Goal: Information Seeking & Learning: Check status

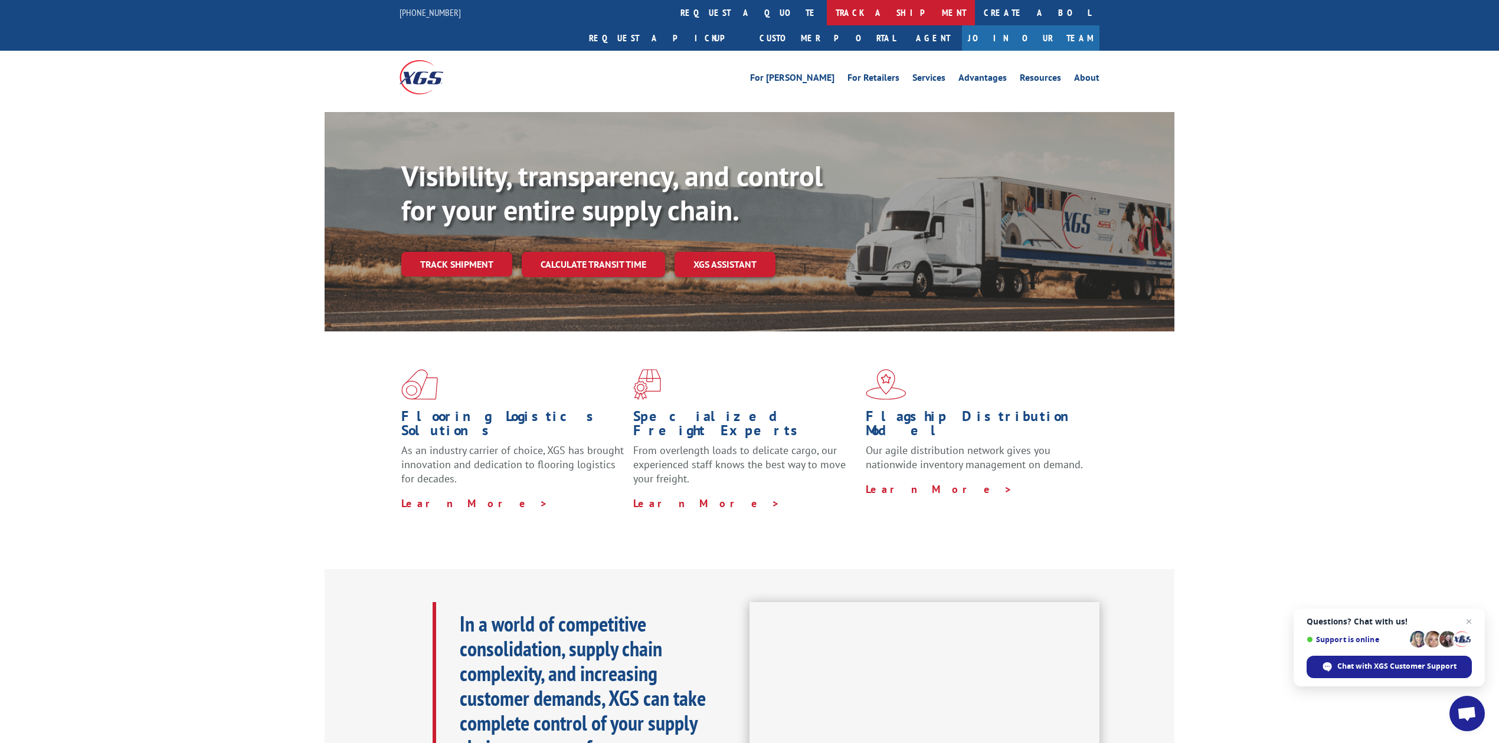
click at [827, 8] on link "track a shipment" at bounding box center [901, 12] width 148 height 25
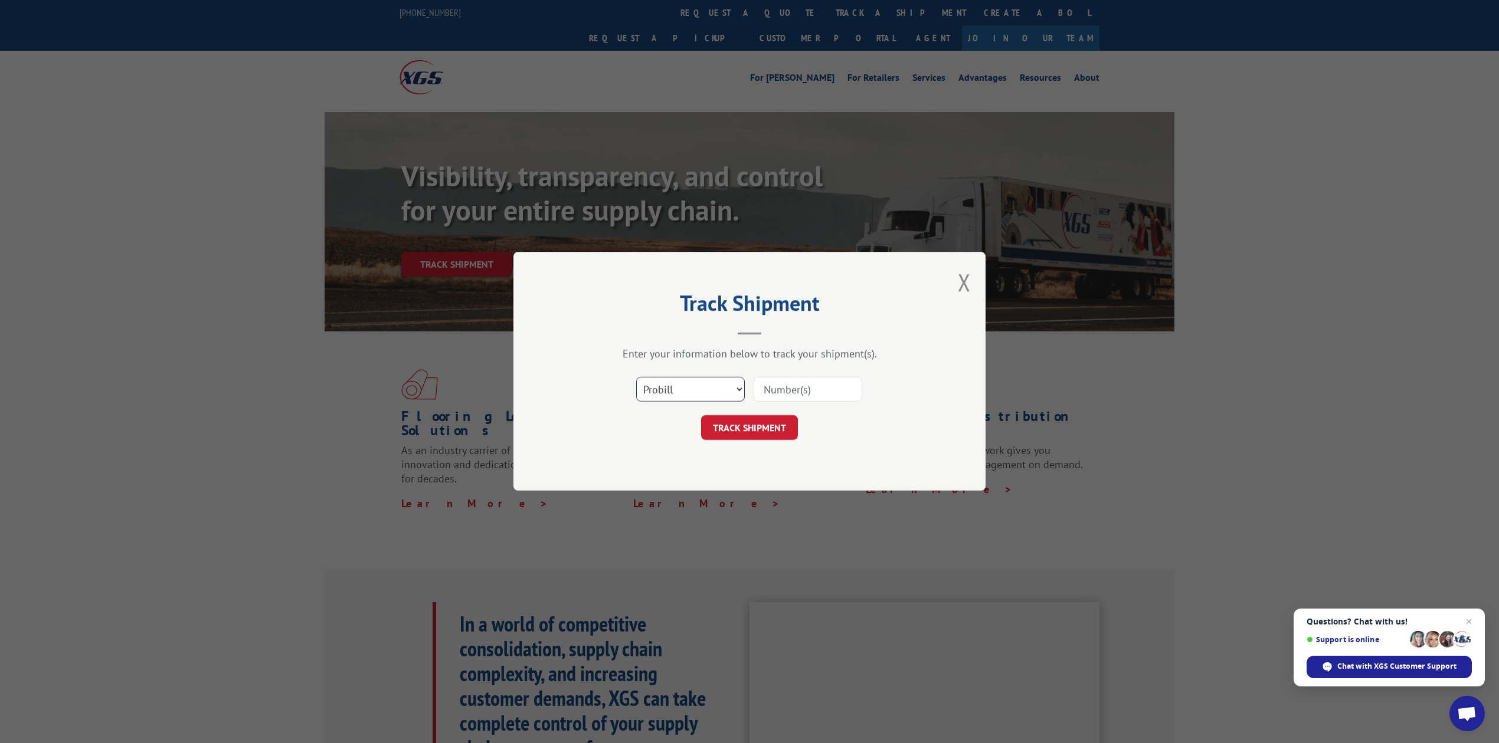
click at [652, 383] on select "Select category... Probill BOL PO" at bounding box center [690, 390] width 109 height 25
select select "bol"
click at [636, 378] on select "Select category... Probill BOL PO" at bounding box center [690, 390] width 109 height 25
drag, startPoint x: 837, startPoint y: 392, endPoint x: 838, endPoint y: 385, distance: 6.7
click at [837, 392] on input at bounding box center [807, 390] width 109 height 25
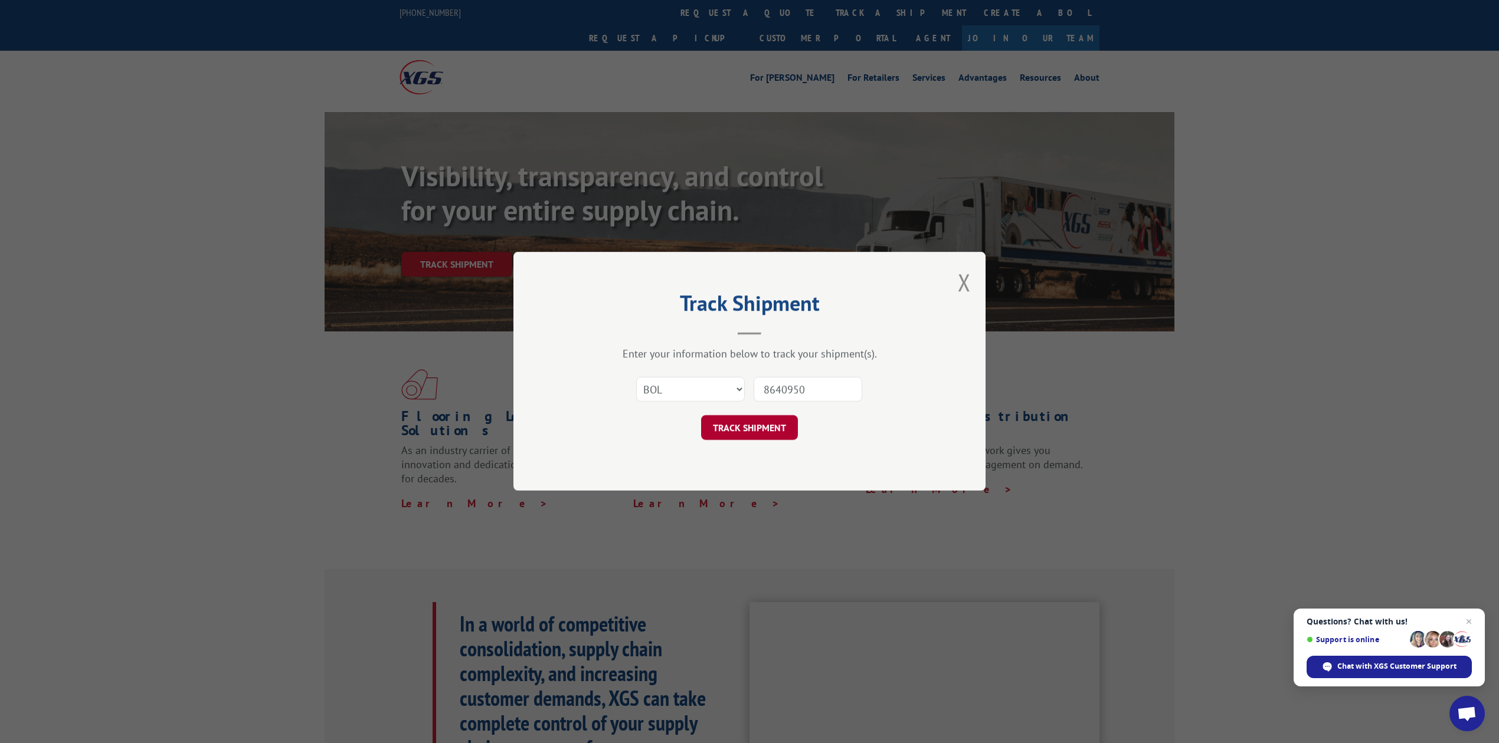
type input "8640950"
click at [715, 427] on button "TRACK SHIPMENT" at bounding box center [749, 428] width 97 height 25
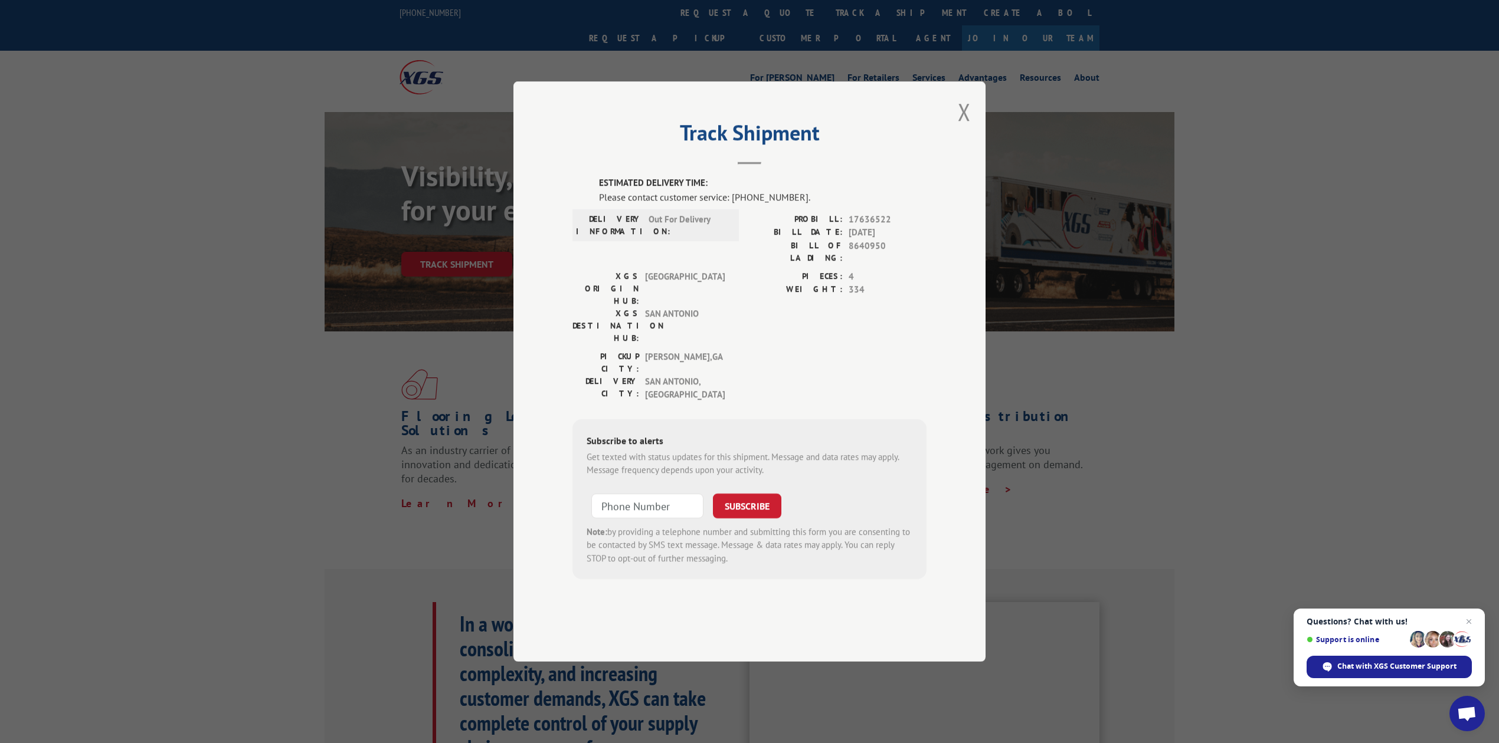
click at [964, 127] on button "Close modal" at bounding box center [964, 111] width 13 height 31
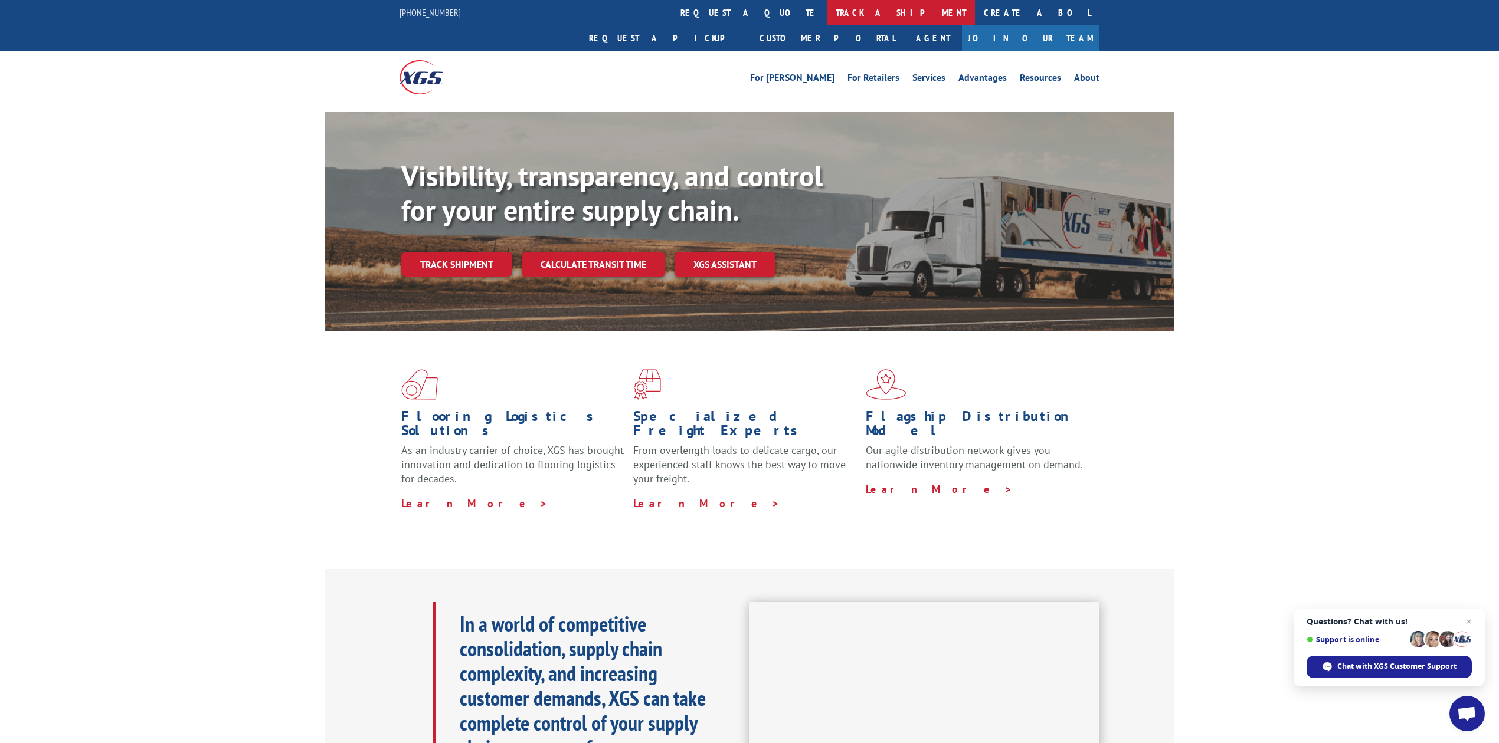
click at [827, 12] on link "track a shipment" at bounding box center [901, 12] width 148 height 25
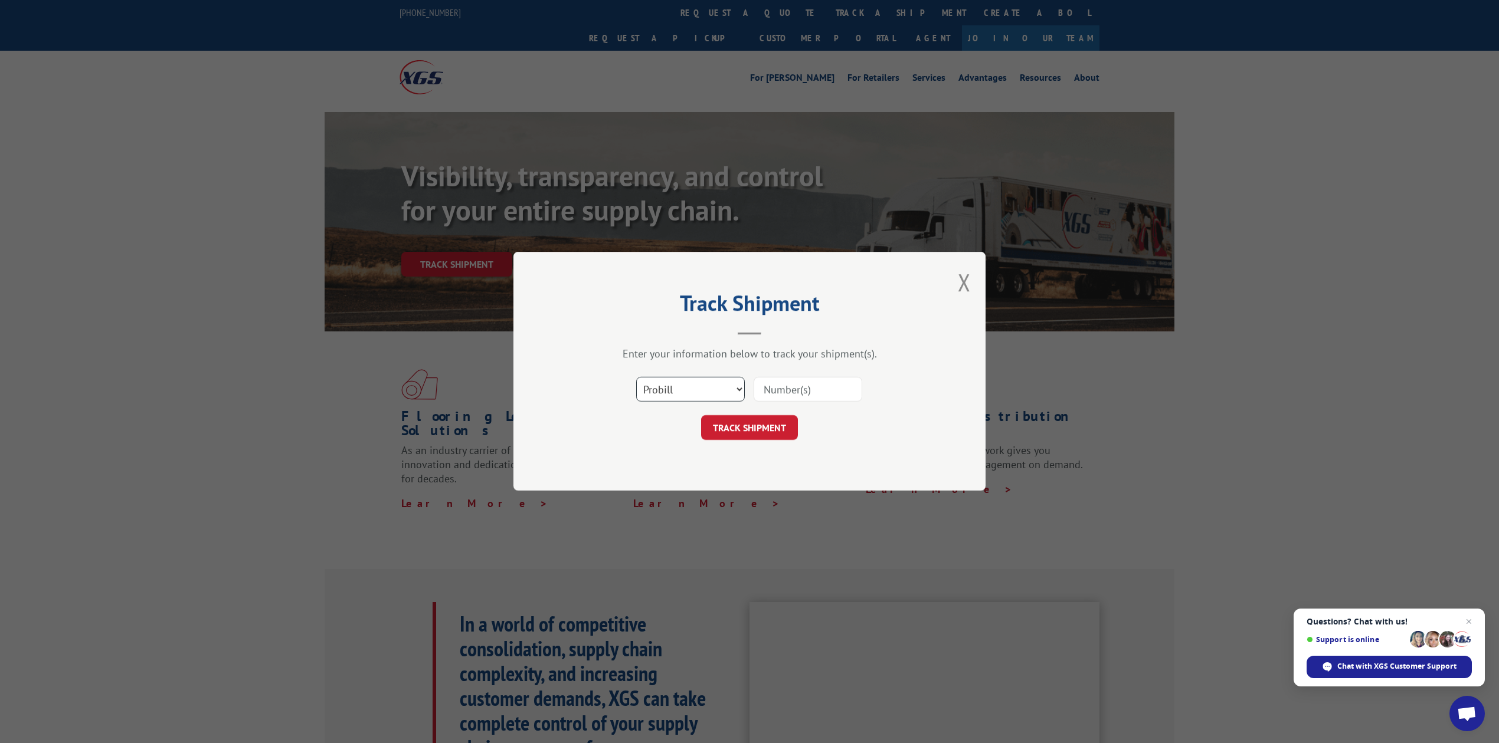
click at [673, 399] on select "Select category... Probill BOL PO" at bounding box center [690, 390] width 109 height 25
select select "bol"
click at [636, 378] on select "Select category... Probill BOL PO" at bounding box center [690, 390] width 109 height 25
drag, startPoint x: 771, startPoint y: 389, endPoint x: 755, endPoint y: 366, distance: 27.7
click at [771, 388] on input at bounding box center [807, 390] width 109 height 25
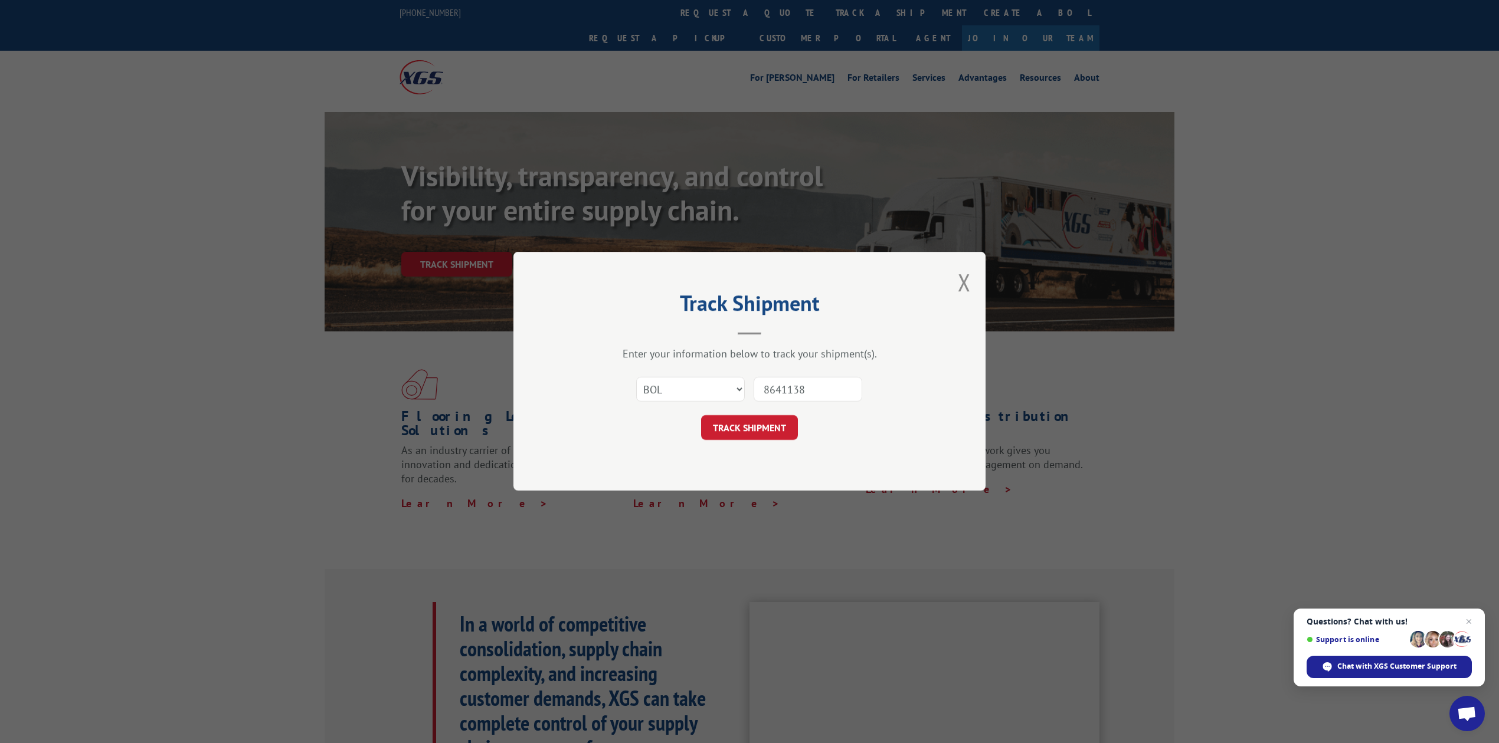
type input "8641138"
click at [687, 439] on div "TRACK SHIPMENT" at bounding box center [749, 428] width 354 height 25
click at [711, 437] on button "TRACK SHIPMENT" at bounding box center [749, 428] width 97 height 25
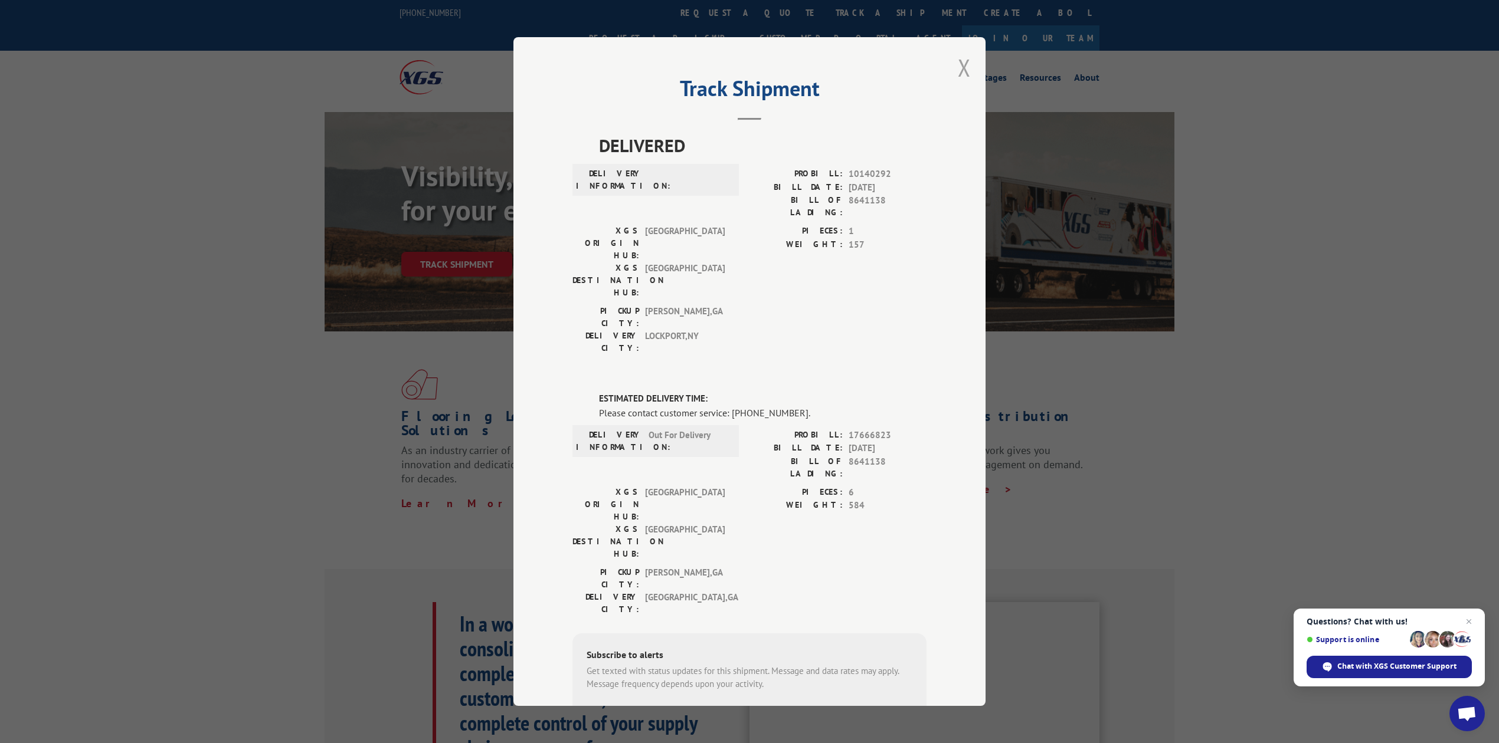
click at [958, 67] on button "Close modal" at bounding box center [964, 67] width 13 height 31
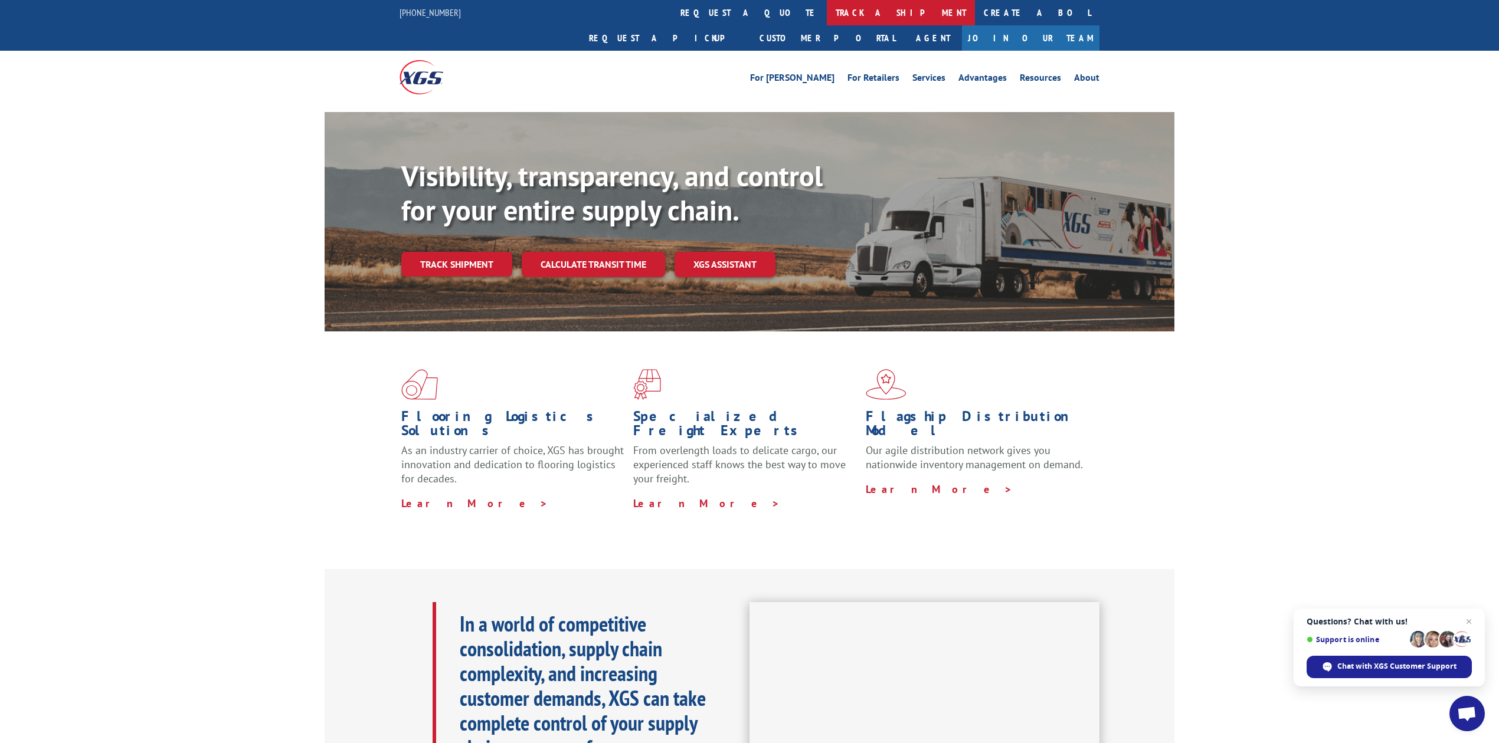
click at [827, 17] on link "track a shipment" at bounding box center [901, 12] width 148 height 25
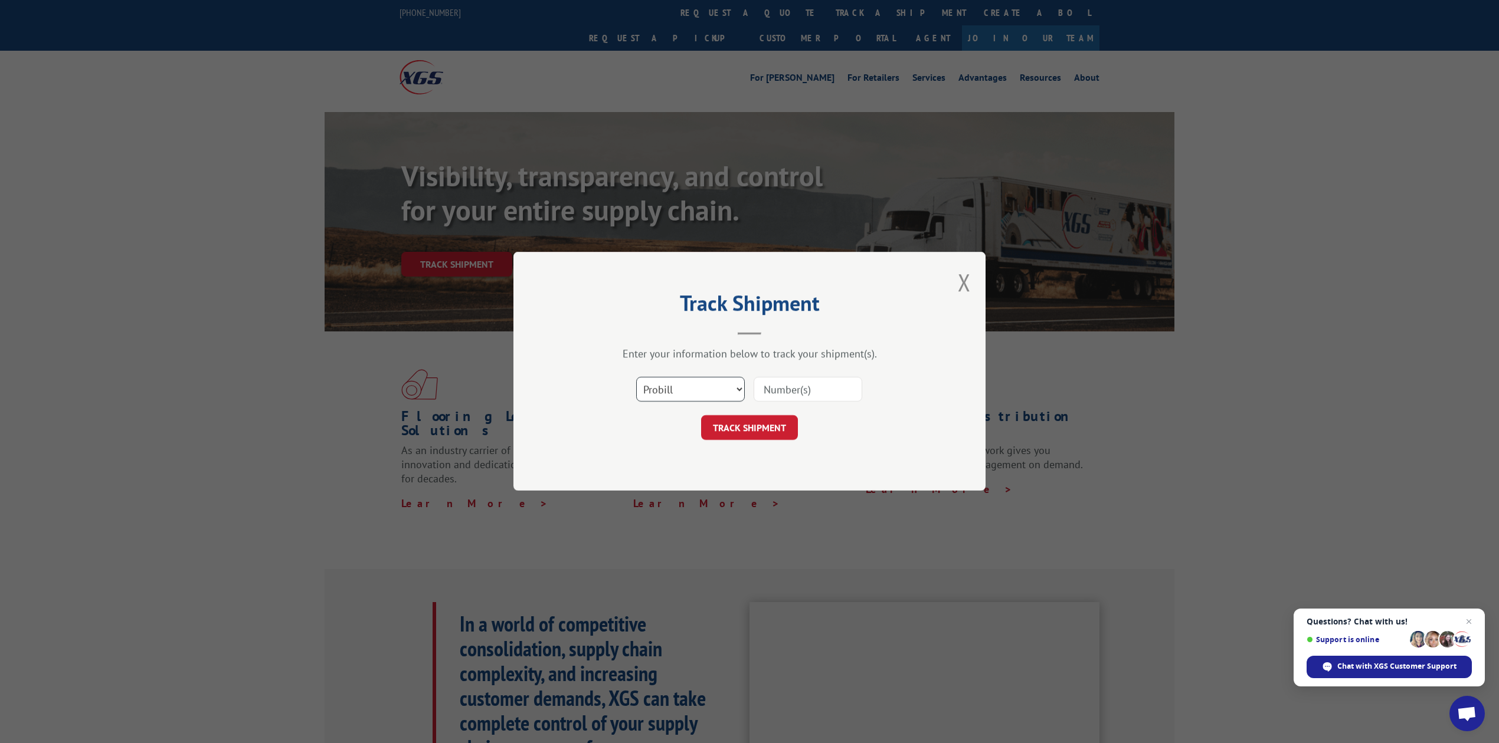
click at [712, 387] on select "Select category... Probill BOL PO" at bounding box center [690, 390] width 109 height 25
select select "bol"
click at [636, 378] on select "Select category... Probill BOL PO" at bounding box center [690, 390] width 109 height 25
drag, startPoint x: 835, startPoint y: 395, endPoint x: 796, endPoint y: 294, distance: 108.1
click at [834, 388] on input at bounding box center [807, 390] width 109 height 25
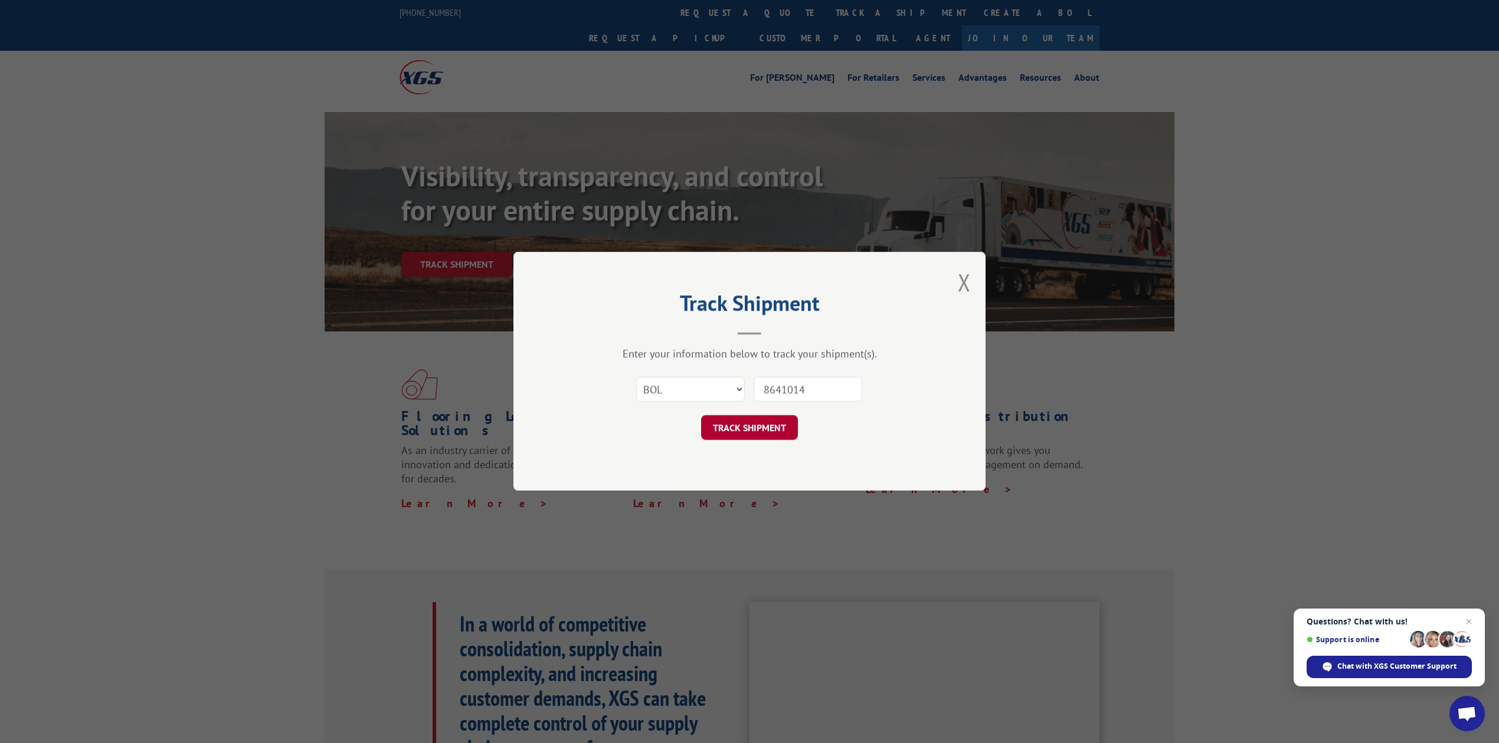
type input "8641014"
click at [773, 437] on button "TRACK SHIPMENT" at bounding box center [749, 428] width 97 height 25
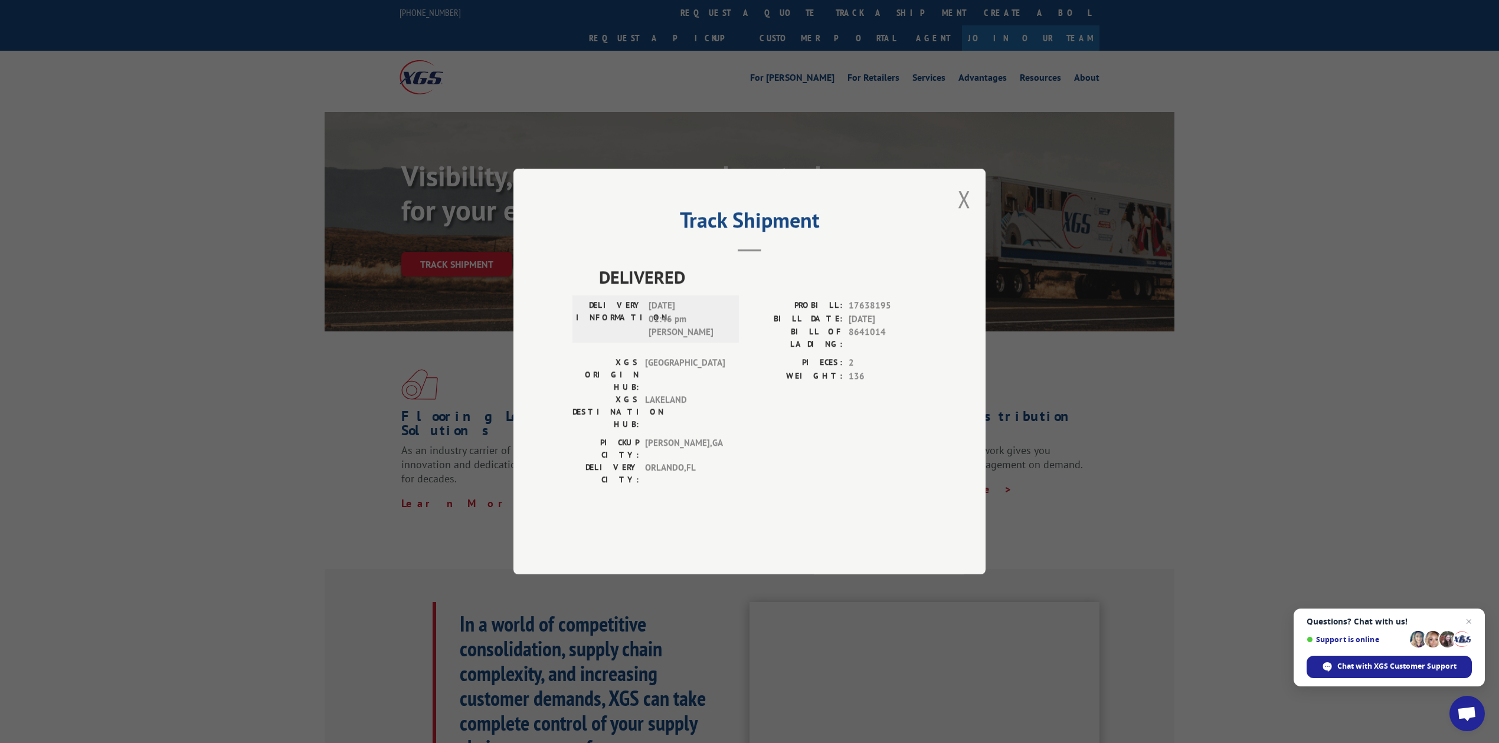
click at [1277, 269] on div "Track Shipment DELIVERED DELIVERY INFORMATION: [DATE] 01:46 pm [PERSON_NAME]: 1…" at bounding box center [749, 371] width 1499 height 743
